Goal: Find contact information: Find contact information

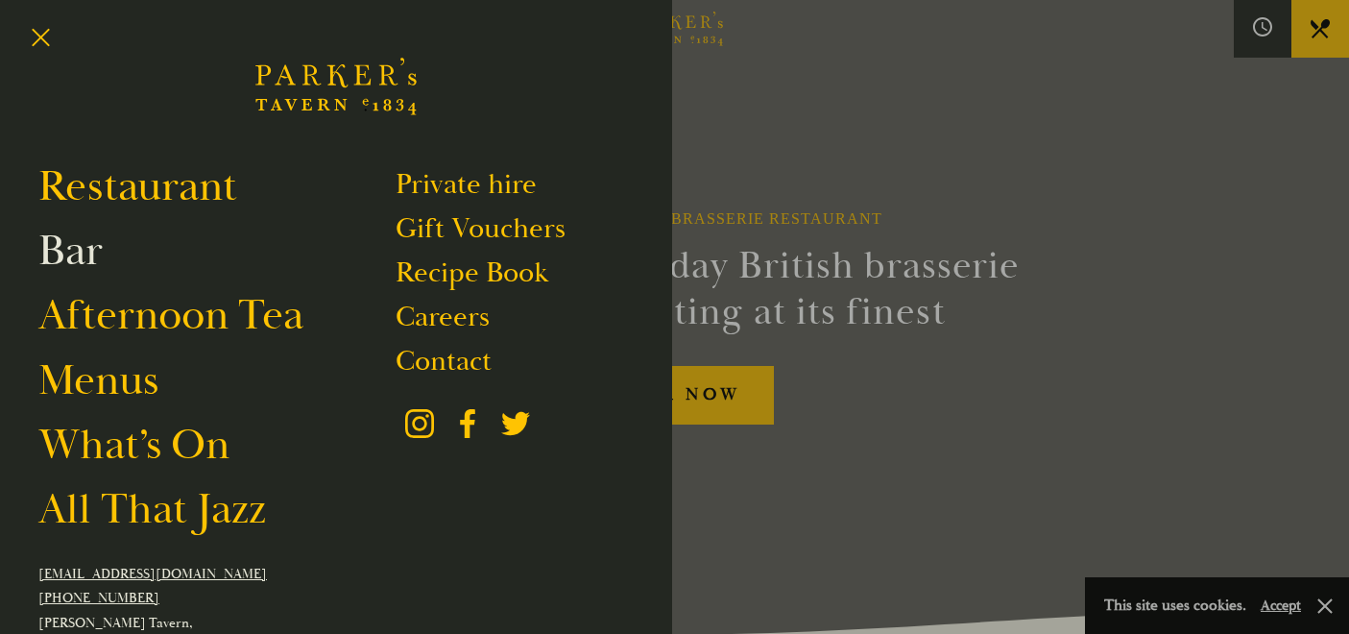
click at [71, 260] on link "Bar" at bounding box center [70, 251] width 64 height 54
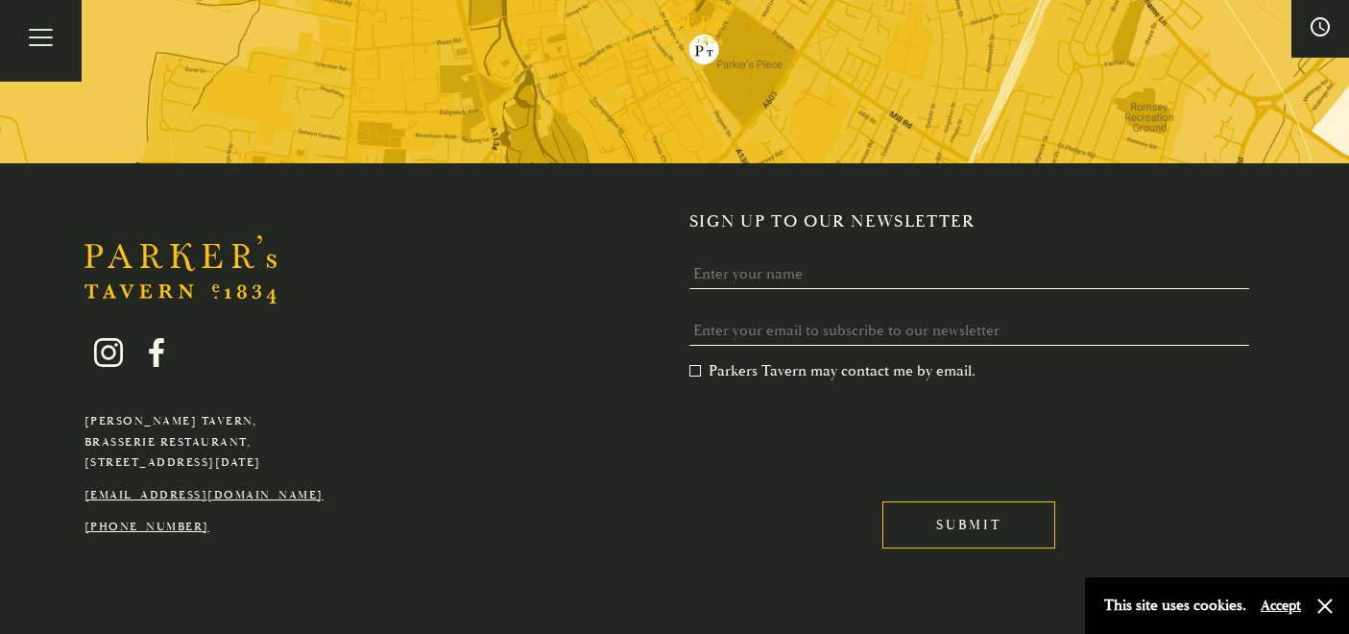
scroll to position [4885, 0]
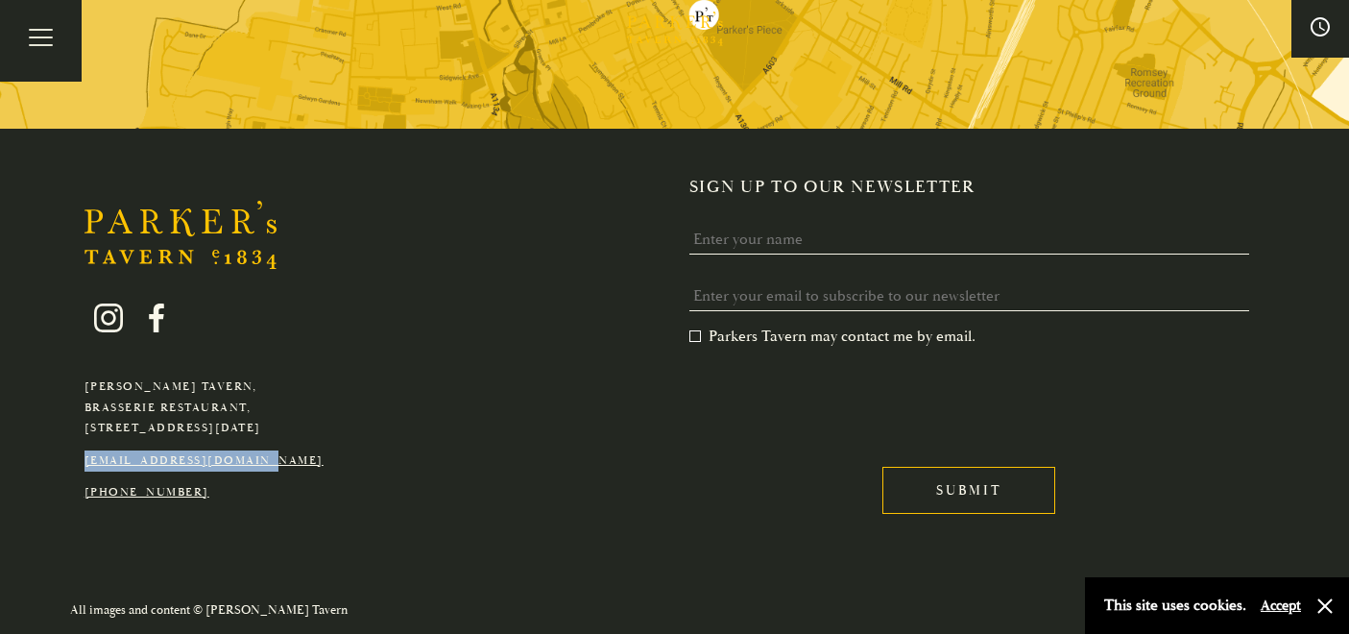
drag, startPoint x: 311, startPoint y: 458, endPoint x: 82, endPoint y: 452, distance: 229.5
click at [82, 452] on div "Parker's Tavern, Brasserie Restaurant, Regent Street, Cambridge, CB2 1AD hello@…" at bounding box center [204, 389] width 268 height 229
copy link "[EMAIL_ADDRESS][DOMAIN_NAME]"
